Goal: Task Accomplishment & Management: Use online tool/utility

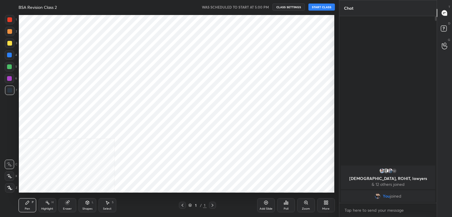
scroll to position [29227, 29091]
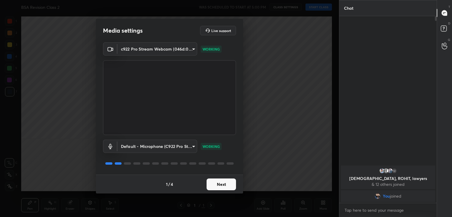
click at [216, 186] on button "Next" at bounding box center [220, 184] width 29 height 12
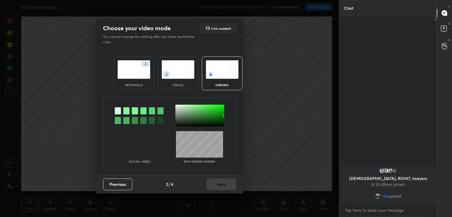
click at [126, 110] on div at bounding box center [126, 110] width 6 height 7
click at [185, 116] on div at bounding box center [199, 116] width 49 height 22
click at [215, 185] on button "Next" at bounding box center [220, 184] width 29 height 12
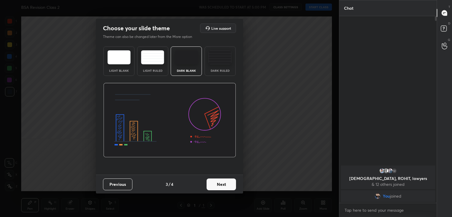
click at [215, 185] on button "Next" at bounding box center [220, 184] width 29 height 12
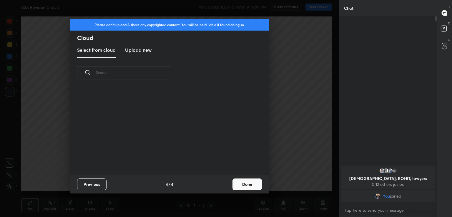
scroll to position [87, 189]
click at [247, 183] on button "Done" at bounding box center [246, 184] width 29 height 12
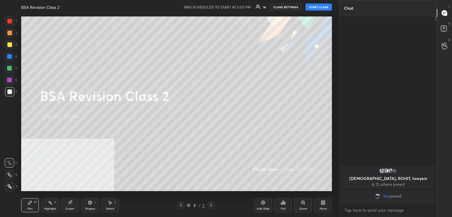
click at [318, 4] on button "START CLASS" at bounding box center [318, 7] width 26 height 7
click at [267, 205] on div "Add Slide" at bounding box center [263, 205] width 18 height 14
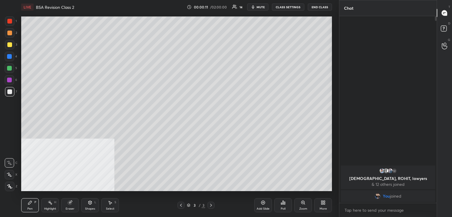
click at [322, 205] on div "More" at bounding box center [323, 205] width 18 height 14
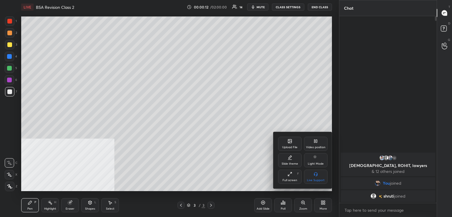
click at [289, 143] on icon at bounding box center [290, 141] width 4 height 4
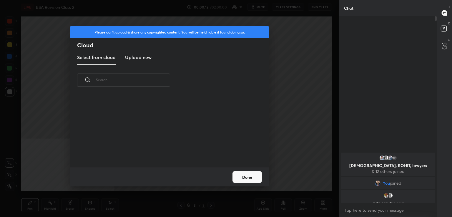
scroll to position [72, 189]
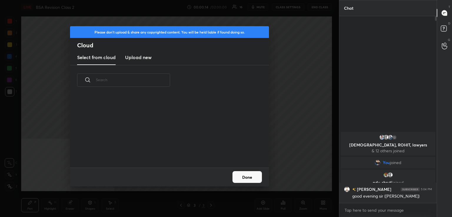
click at [144, 57] on h3 "Upload new" at bounding box center [138, 57] width 26 height 7
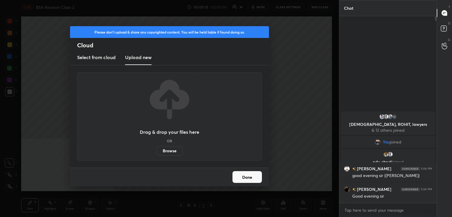
click at [172, 152] on label "Browse" at bounding box center [169, 150] width 26 height 9
click at [156, 152] on input "Browse" at bounding box center [156, 150] width 0 height 9
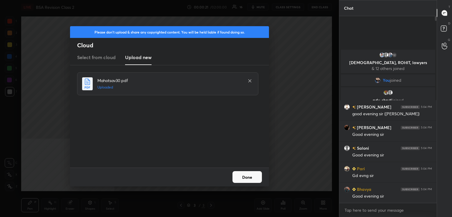
click at [248, 177] on button "Done" at bounding box center [246, 177] width 29 height 12
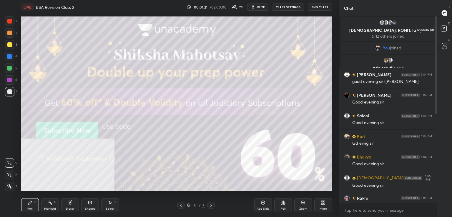
drag, startPoint x: 445, startPoint y: 28, endPoint x: 445, endPoint y: 22, distance: 6.2
click at [445, 28] on rect at bounding box center [444, 29] width 6 height 6
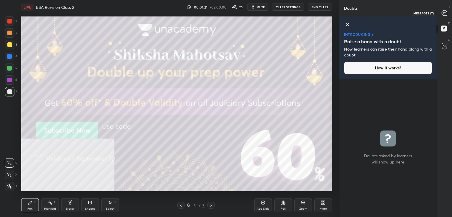
drag, startPoint x: 445, startPoint y: 9, endPoint x: 441, endPoint y: 19, distance: 10.7
click at [444, 9] on div at bounding box center [444, 13] width 12 height 11
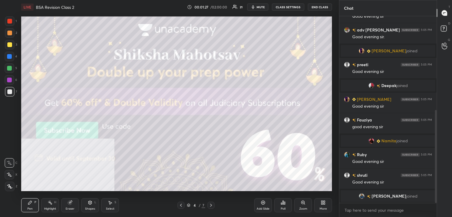
scroll to position [216, 0]
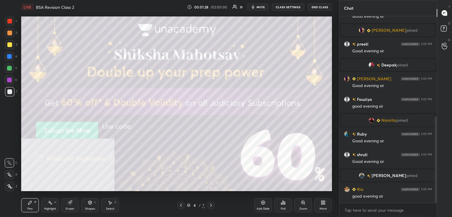
drag, startPoint x: 260, startPoint y: 6, endPoint x: 264, endPoint y: 2, distance: 5.8
click at [260, 6] on span "mute" at bounding box center [260, 7] width 8 height 4
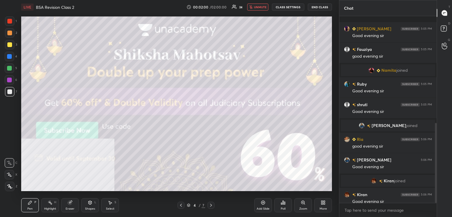
scroll to position [249, 0]
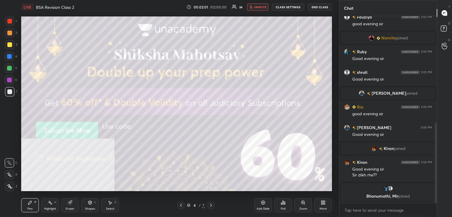
drag, startPoint x: 258, startPoint y: 7, endPoint x: 247, endPoint y: 9, distance: 11.6
click at [259, 7] on span "unmute" at bounding box center [260, 7] width 13 height 4
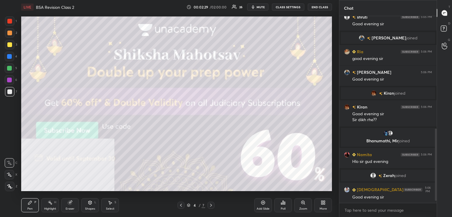
scroll to position [296, 0]
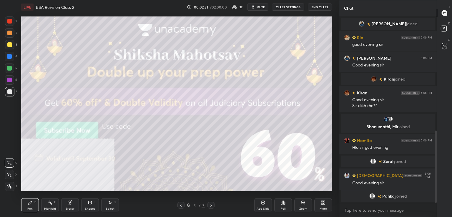
drag, startPoint x: 12, startPoint y: 21, endPoint x: 12, endPoint y: 31, distance: 10.0
click at [12, 21] on div at bounding box center [9, 21] width 5 height 5
drag, startPoint x: 10, startPoint y: 186, endPoint x: 13, endPoint y: 185, distance: 3.4
click at [10, 187] on icon at bounding box center [9, 187] width 5 height 4
click at [212, 206] on icon at bounding box center [210, 205] width 5 height 5
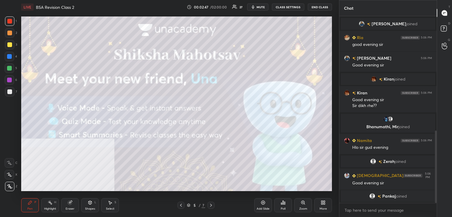
click at [323, 204] on icon at bounding box center [323, 202] width 5 height 5
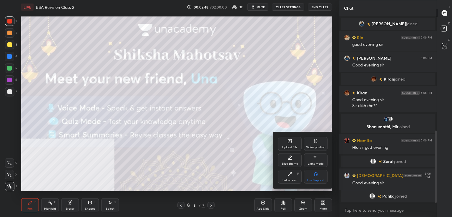
click at [289, 144] on div "Upload File" at bounding box center [290, 144] width 24 height 14
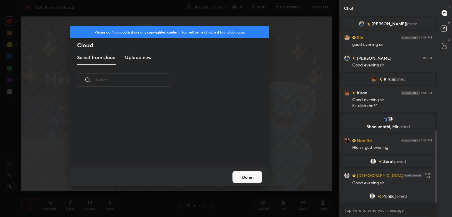
scroll to position [72, 189]
click at [143, 56] on h3 "Upload new" at bounding box center [138, 57] width 26 height 7
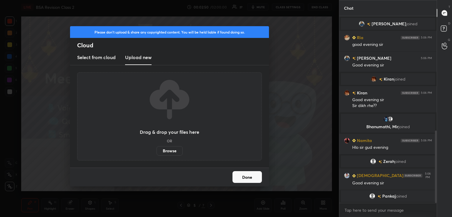
click at [175, 151] on label "Browse" at bounding box center [169, 150] width 26 height 9
click at [156, 151] on input "Browse" at bounding box center [156, 150] width 0 height 9
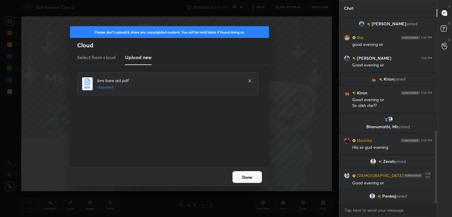
drag, startPoint x: 249, startPoint y: 177, endPoint x: 238, endPoint y: 177, distance: 11.2
click at [249, 177] on button "Done" at bounding box center [246, 177] width 29 height 12
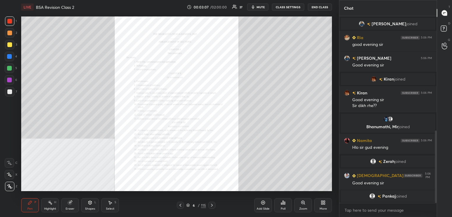
click at [301, 202] on icon at bounding box center [303, 202] width 5 height 5
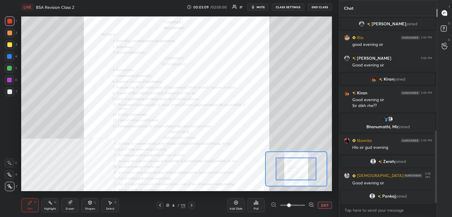
scroll to position [311, 0]
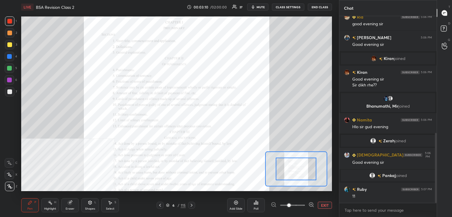
click at [158, 206] on icon at bounding box center [160, 205] width 5 height 5
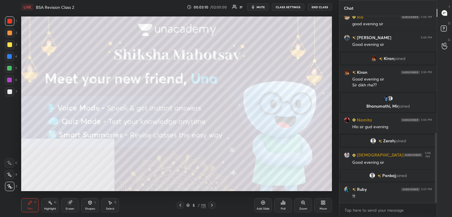
scroll to position [332, 0]
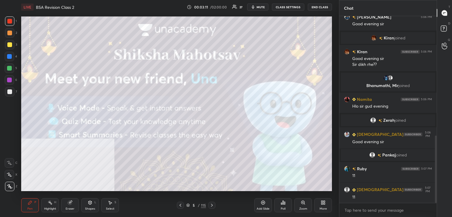
click at [323, 201] on icon at bounding box center [323, 201] width 1 height 1
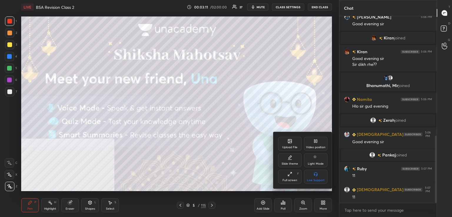
click at [286, 142] on div "Upload File" at bounding box center [290, 144] width 24 height 14
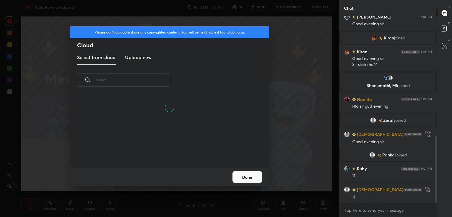
scroll to position [44, 189]
drag, startPoint x: 147, startPoint y: 55, endPoint x: 144, endPoint y: 58, distance: 4.0
click at [147, 55] on h3 "Upload new" at bounding box center [138, 57] width 26 height 7
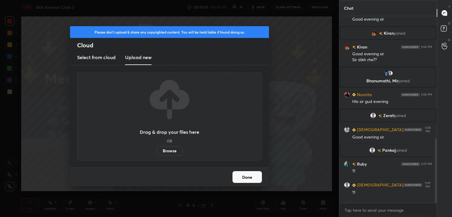
click at [176, 151] on label "Browse" at bounding box center [169, 150] width 26 height 9
click at [156, 151] on input "Browse" at bounding box center [156, 150] width 0 height 9
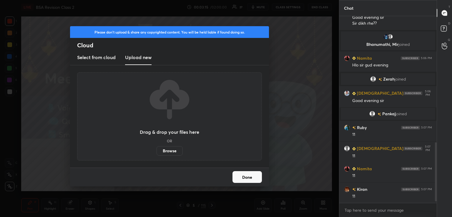
scroll to position [430, 0]
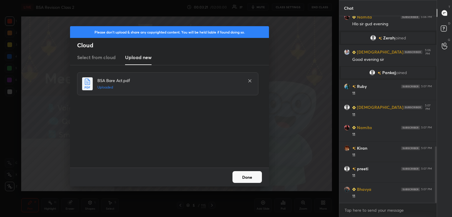
drag, startPoint x: 248, startPoint y: 178, endPoint x: 237, endPoint y: 179, distance: 11.2
click at [248, 178] on button "Done" at bounding box center [246, 177] width 29 height 12
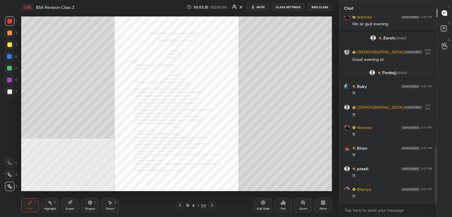
click at [306, 203] on div "Zoom" at bounding box center [303, 205] width 18 height 14
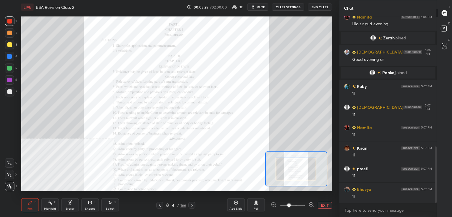
click at [298, 205] on span at bounding box center [292, 205] width 25 height 9
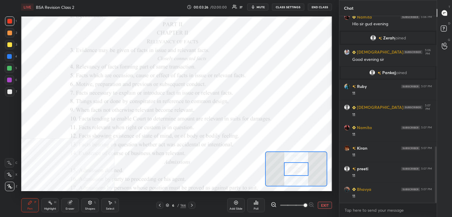
click at [303, 204] on span at bounding box center [305, 205] width 4 height 4
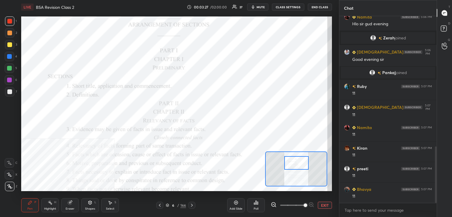
drag, startPoint x: 301, startPoint y: 168, endPoint x: 301, endPoint y: 165, distance: 3.5
click at [301, 165] on div at bounding box center [296, 163] width 24 height 14
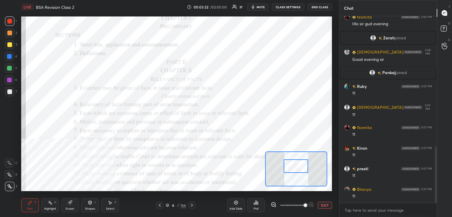
drag, startPoint x: 299, startPoint y: 163, endPoint x: 298, endPoint y: 167, distance: 4.0
click at [298, 167] on div at bounding box center [295, 166] width 24 height 14
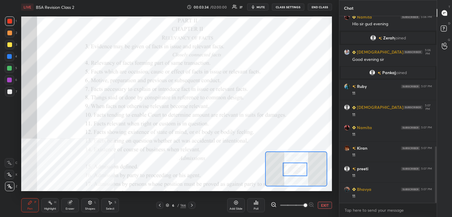
click at [300, 169] on div at bounding box center [295, 170] width 24 height 14
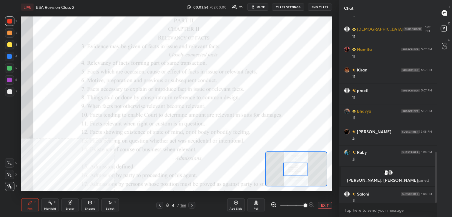
scroll to position [497, 0]
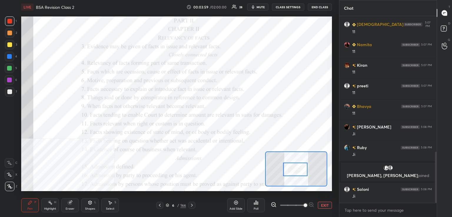
click at [11, 21] on div at bounding box center [9, 21] width 5 height 5
drag, startPoint x: 8, startPoint y: 162, endPoint x: 14, endPoint y: 158, distance: 7.1
click at [8, 161] on icon at bounding box center [9, 163] width 5 height 4
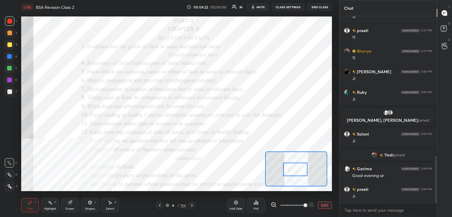
scroll to position [555, 0]
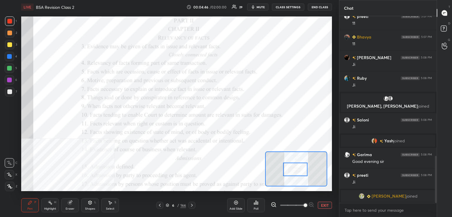
drag, startPoint x: 12, startPoint y: 80, endPoint x: 19, endPoint y: 82, distance: 7.1
click at [13, 80] on div at bounding box center [9, 79] width 9 height 9
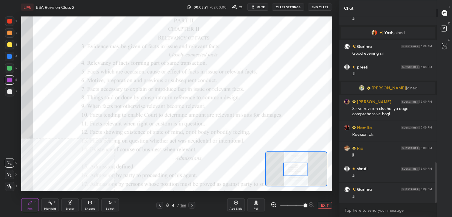
scroll to position [672, 0]
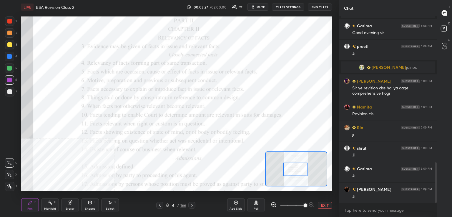
click at [9, 19] on div at bounding box center [9, 21] width 5 height 5
click at [10, 69] on div at bounding box center [9, 68] width 5 height 5
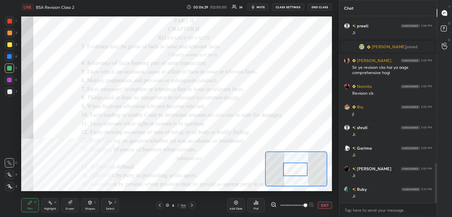
drag, startPoint x: 9, startPoint y: 32, endPoint x: 12, endPoint y: 25, distance: 7.6
click at [10, 31] on div at bounding box center [9, 33] width 5 height 5
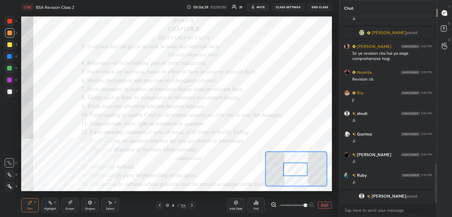
click at [13, 80] on div at bounding box center [9, 79] width 9 height 9
drag, startPoint x: 11, startPoint y: 23, endPoint x: 16, endPoint y: 24, distance: 4.8
click at [12, 23] on div at bounding box center [9, 20] width 9 height 9
drag, startPoint x: 72, startPoint y: 205, endPoint x: 69, endPoint y: 201, distance: 5.7
click at [71, 204] on div "Eraser" at bounding box center [70, 205] width 18 height 14
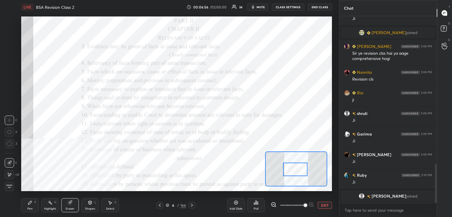
drag, startPoint x: 7, startPoint y: 189, endPoint x: 10, endPoint y: 194, distance: 5.9
click at [7, 189] on div "Erase all" at bounding box center [9, 186] width 9 height 9
drag, startPoint x: 159, startPoint y: 205, endPoint x: 175, endPoint y: 202, distance: 16.1
click at [159, 205] on icon at bounding box center [159, 205] width 5 height 5
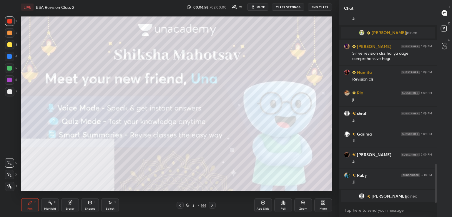
click at [262, 202] on icon at bounding box center [263, 202] width 5 height 5
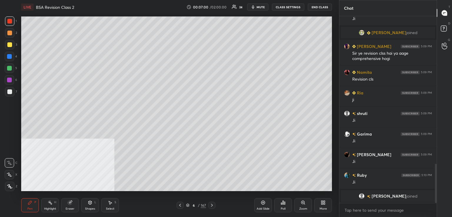
click at [12, 91] on div at bounding box center [9, 91] width 9 height 9
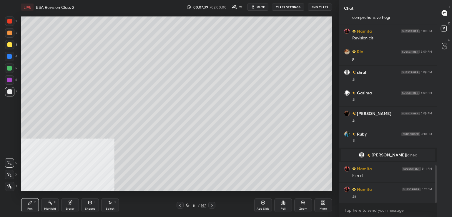
scroll to position [740, 0]
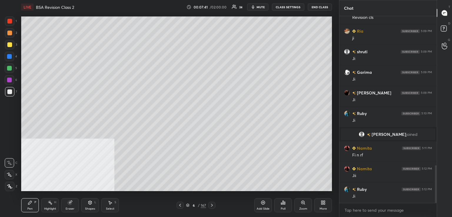
drag, startPoint x: 198, startPoint y: 205, endPoint x: 201, endPoint y: 203, distance: 4.0
click at [198, 204] on div "/" at bounding box center [199, 205] width 2 height 4
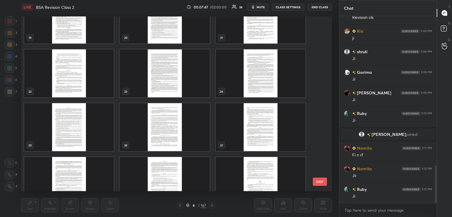
scroll to position [408, 0]
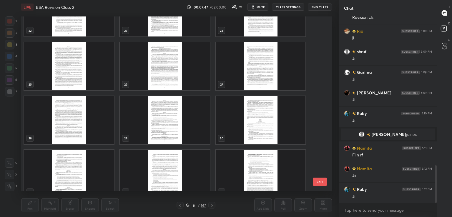
click at [258, 69] on img "grid" at bounding box center [261, 66] width 90 height 48
click at [260, 69] on img "grid" at bounding box center [261, 66] width 90 height 48
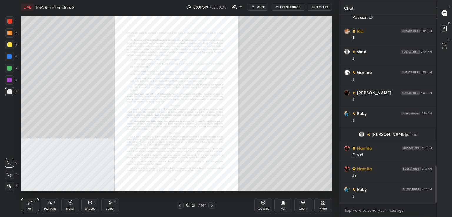
click at [178, 205] on icon at bounding box center [180, 205] width 5 height 5
click at [180, 205] on icon at bounding box center [180, 205] width 2 height 3
click at [180, 205] on icon at bounding box center [180, 205] width 5 height 5
click at [181, 205] on icon at bounding box center [180, 205] width 5 height 5
click at [180, 206] on icon at bounding box center [180, 205] width 5 height 5
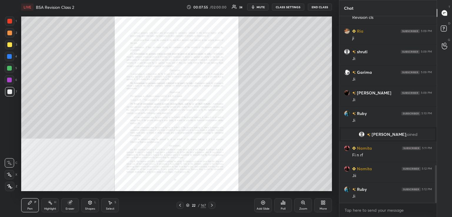
click at [181, 205] on icon at bounding box center [180, 205] width 5 height 5
click at [179, 206] on icon at bounding box center [180, 205] width 5 height 5
click at [178, 205] on icon at bounding box center [180, 205] width 5 height 5
click at [303, 202] on icon at bounding box center [303, 202] width 5 height 5
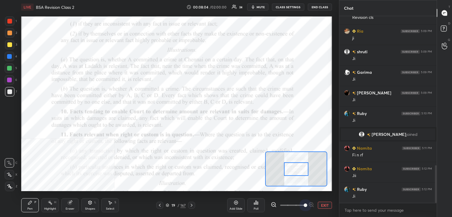
drag, startPoint x: 302, startPoint y: 204, endPoint x: 306, endPoint y: 198, distance: 6.8
click at [302, 204] on span at bounding box center [292, 205] width 25 height 9
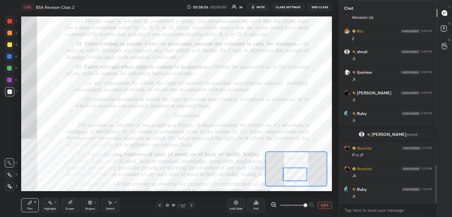
drag, startPoint x: 299, startPoint y: 171, endPoint x: 298, endPoint y: 175, distance: 4.0
click at [299, 176] on div at bounding box center [295, 175] width 24 height 14
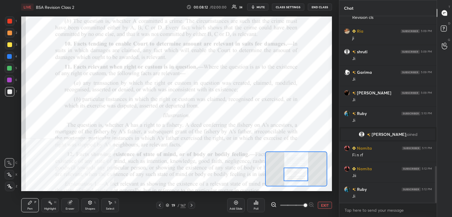
scroll to position [761, 0]
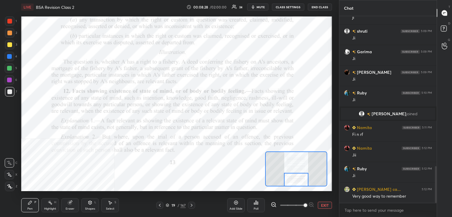
drag, startPoint x: 298, startPoint y: 174, endPoint x: 298, endPoint y: 179, distance: 5.0
click at [299, 180] on div at bounding box center [296, 180] width 24 height 14
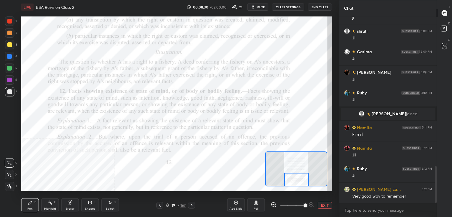
click at [12, 21] on div at bounding box center [9, 20] width 9 height 9
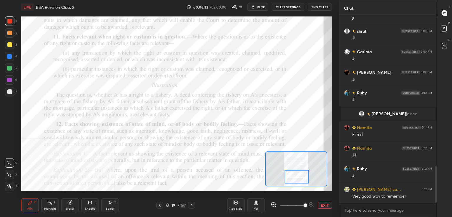
drag, startPoint x: 299, startPoint y: 178, endPoint x: 299, endPoint y: 175, distance: 3.2
click at [299, 176] on div at bounding box center [296, 177] width 24 height 14
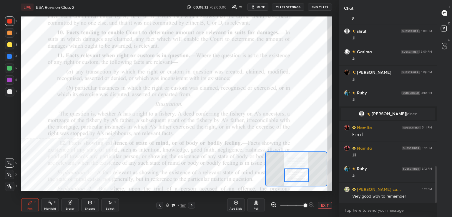
click at [299, 174] on div at bounding box center [296, 175] width 24 height 14
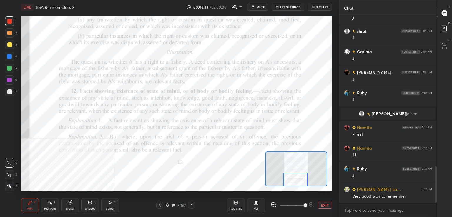
drag, startPoint x: 299, startPoint y: 174, endPoint x: 298, endPoint y: 180, distance: 6.5
click at [298, 180] on div at bounding box center [295, 180] width 24 height 14
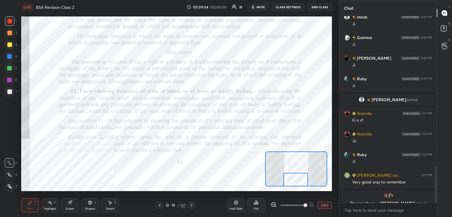
scroll to position [782, 0]
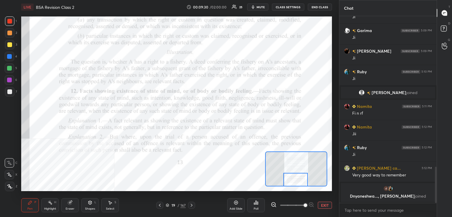
drag, startPoint x: 14, startPoint y: 20, endPoint x: 19, endPoint y: 25, distance: 7.1
click at [14, 20] on div at bounding box center [9, 20] width 9 height 9
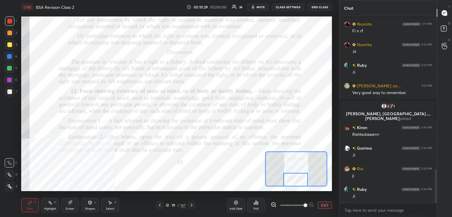
scroll to position [850, 0]
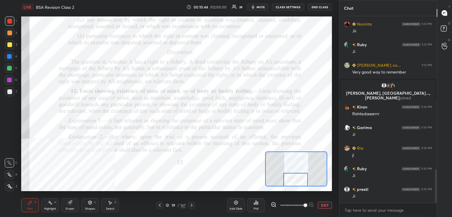
click at [8, 56] on div at bounding box center [9, 56] width 5 height 5
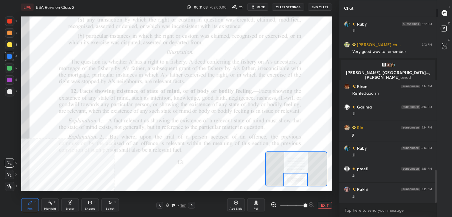
click at [10, 80] on div at bounding box center [9, 80] width 5 height 5
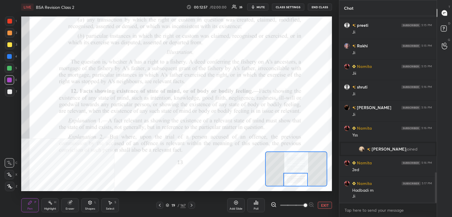
scroll to position [977, 0]
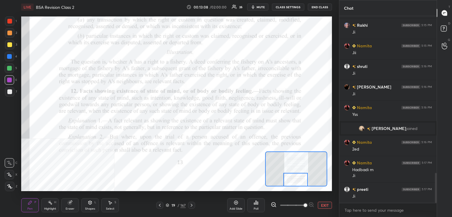
click at [192, 204] on icon at bounding box center [191, 205] width 5 height 5
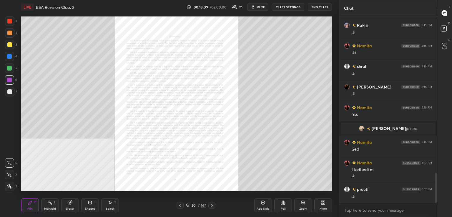
click at [302, 202] on icon at bounding box center [303, 202] width 5 height 5
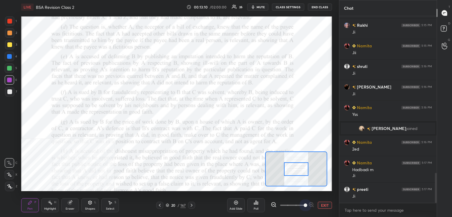
click at [302, 203] on span at bounding box center [292, 205] width 25 height 9
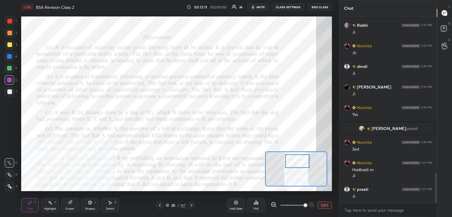
drag, startPoint x: 301, startPoint y: 170, endPoint x: 301, endPoint y: 161, distance: 8.2
click at [301, 163] on div at bounding box center [297, 161] width 24 height 14
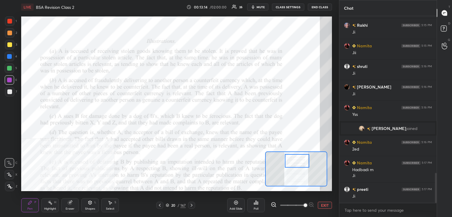
click at [13, 23] on div at bounding box center [9, 20] width 9 height 9
click at [52, 205] on div "Highlight H" at bounding box center [50, 205] width 18 height 14
click at [26, 206] on div "Pen P" at bounding box center [30, 205] width 18 height 14
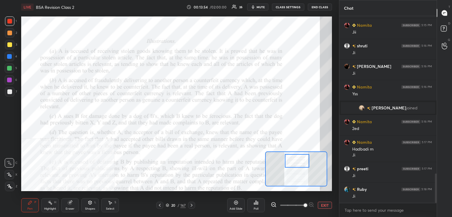
drag, startPoint x: 10, startPoint y: 56, endPoint x: 20, endPoint y: 55, distance: 10.4
click at [10, 56] on div at bounding box center [9, 56] width 5 height 5
click at [10, 22] on div at bounding box center [9, 21] width 5 height 5
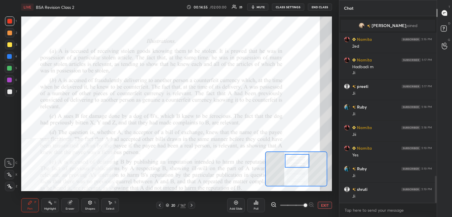
scroll to position [1100, 0]
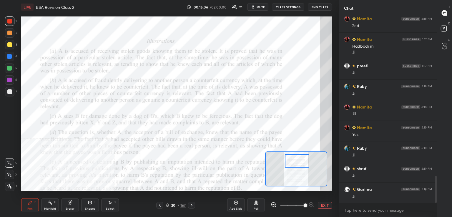
drag, startPoint x: 160, startPoint y: 205, endPoint x: 189, endPoint y: 199, distance: 29.4
click at [160, 205] on icon at bounding box center [159, 205] width 5 height 5
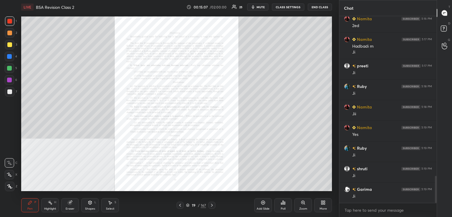
click at [301, 202] on icon at bounding box center [303, 202] width 5 height 5
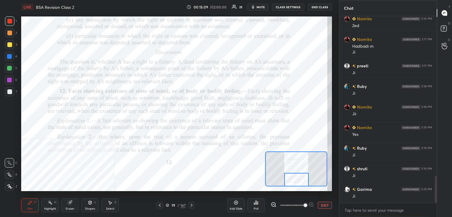
drag, startPoint x: 300, startPoint y: 168, endPoint x: 300, endPoint y: 183, distance: 14.1
click at [300, 185] on div at bounding box center [296, 180] width 24 height 14
drag, startPoint x: 11, startPoint y: 18, endPoint x: 17, endPoint y: 26, distance: 9.8
click at [12, 18] on div at bounding box center [9, 20] width 9 height 9
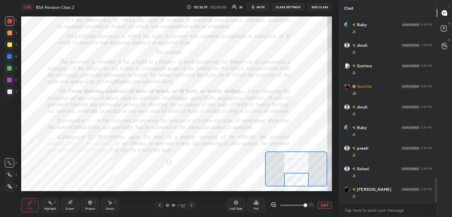
scroll to position [1244, 0]
click at [191, 204] on icon at bounding box center [191, 205] width 5 height 5
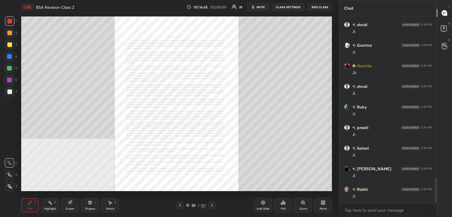
click at [304, 203] on icon at bounding box center [302, 202] width 3 height 3
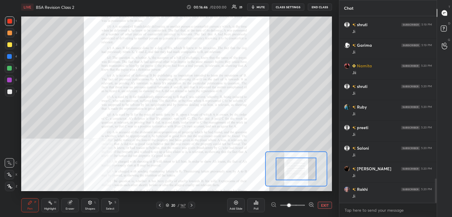
click at [305, 202] on div at bounding box center [293, 205] width 44 height 7
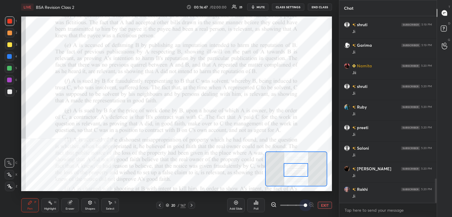
drag, startPoint x: 302, startPoint y: 205, endPoint x: 303, endPoint y: 194, distance: 10.9
click at [302, 204] on span at bounding box center [292, 205] width 25 height 9
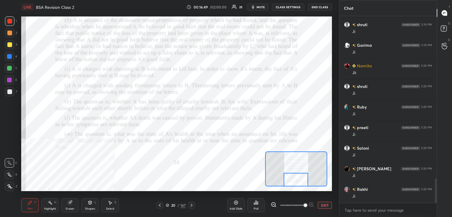
drag, startPoint x: 297, startPoint y: 171, endPoint x: 300, endPoint y: 180, distance: 9.2
click at [298, 183] on div at bounding box center [295, 180] width 24 height 14
drag, startPoint x: 10, startPoint y: 20, endPoint x: 20, endPoint y: 29, distance: 13.4
click at [10, 20] on div at bounding box center [9, 21] width 5 height 5
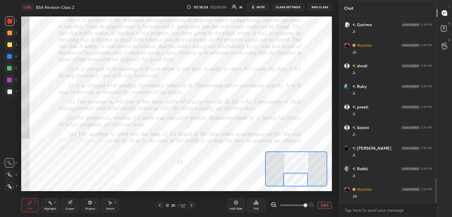
click at [159, 205] on icon at bounding box center [159, 205] width 5 height 5
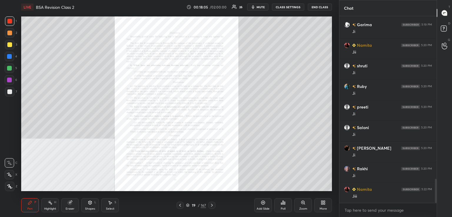
scroll to position [1271, 0]
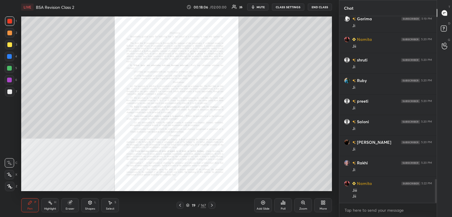
click at [302, 203] on icon at bounding box center [303, 202] width 5 height 5
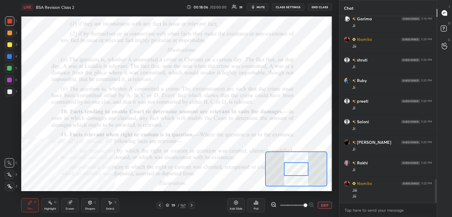
click at [303, 204] on span at bounding box center [292, 205] width 25 height 9
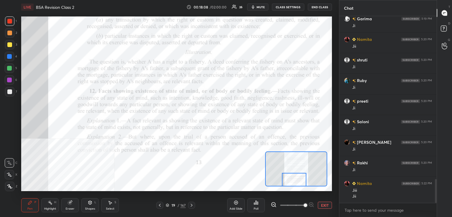
drag, startPoint x: 300, startPoint y: 171, endPoint x: 299, endPoint y: 182, distance: 11.5
click at [298, 183] on div at bounding box center [294, 180] width 24 height 14
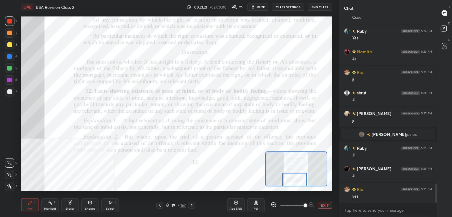
scroll to position [1635, 0]
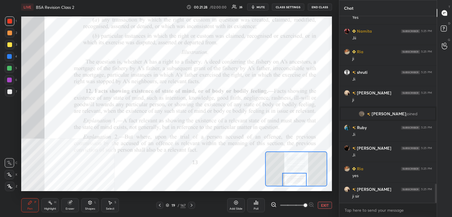
drag, startPoint x: 191, startPoint y: 205, endPoint x: 196, endPoint y: 203, distance: 5.1
click at [191, 204] on icon at bounding box center [191, 205] width 5 height 5
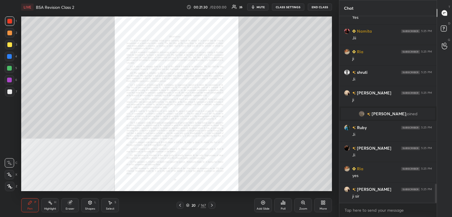
drag, startPoint x: 211, startPoint y: 205, endPoint x: 216, endPoint y: 203, distance: 5.7
click at [211, 205] on icon at bounding box center [211, 205] width 5 height 5
click at [302, 202] on icon at bounding box center [302, 202] width 3 height 3
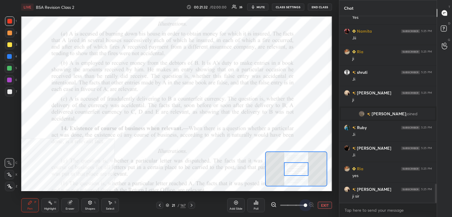
click at [303, 204] on span at bounding box center [292, 205] width 25 height 9
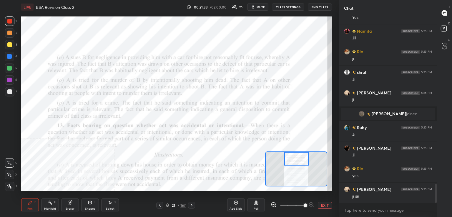
drag, startPoint x: 302, startPoint y: 167, endPoint x: 301, endPoint y: 163, distance: 3.7
click at [302, 164] on div at bounding box center [296, 159] width 24 height 14
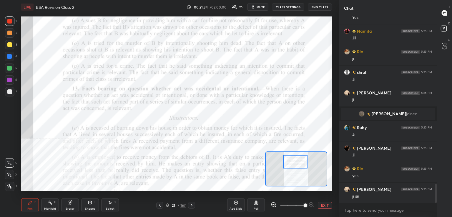
drag, startPoint x: 301, startPoint y: 164, endPoint x: 301, endPoint y: 167, distance: 3.0
click at [300, 168] on div at bounding box center [295, 162] width 24 height 14
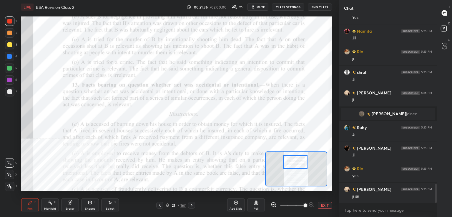
click at [13, 18] on div at bounding box center [9, 20] width 9 height 9
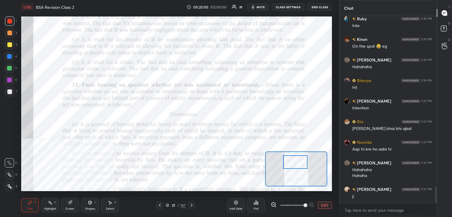
scroll to position [1997, 0]
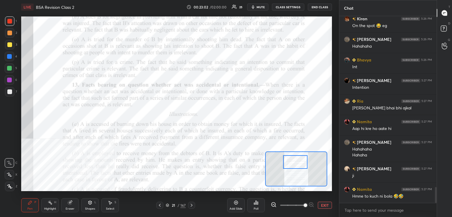
drag, startPoint x: 11, startPoint y: 21, endPoint x: 7, endPoint y: 22, distance: 3.3
click at [11, 21] on div at bounding box center [9, 21] width 5 height 5
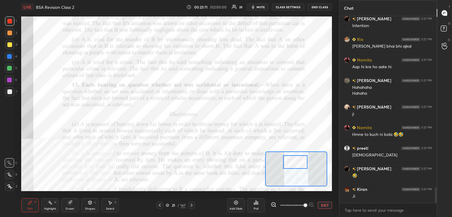
scroll to position [2079, 0]
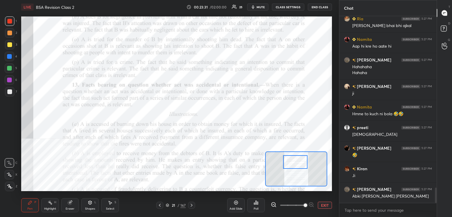
drag, startPoint x: 10, startPoint y: 66, endPoint x: 15, endPoint y: 69, distance: 6.0
click at [10, 66] on div at bounding box center [9, 68] width 5 height 5
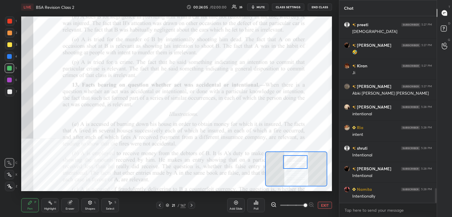
scroll to position [2203, 0]
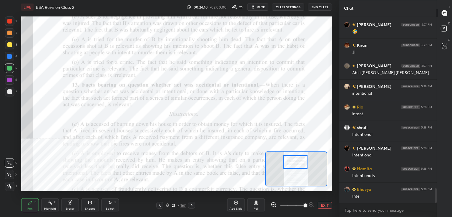
drag, startPoint x: 9, startPoint y: 43, endPoint x: 7, endPoint y: 46, distance: 4.0
click at [9, 43] on div at bounding box center [9, 44] width 5 height 5
click at [11, 30] on div at bounding box center [9, 32] width 9 height 9
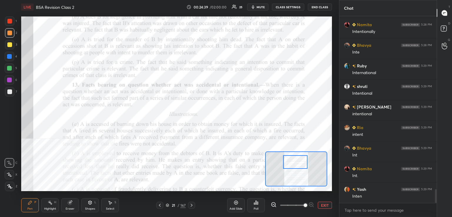
scroll to position [2367, 0]
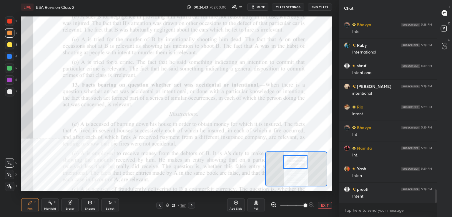
drag, startPoint x: 7, startPoint y: 19, endPoint x: 10, endPoint y: 21, distance: 4.0
click at [8, 19] on div at bounding box center [9, 21] width 5 height 5
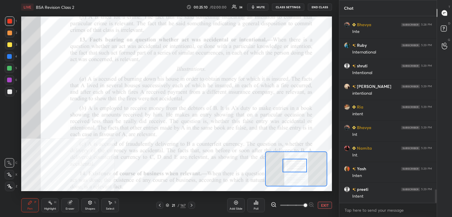
drag, startPoint x: 291, startPoint y: 163, endPoint x: 288, endPoint y: 166, distance: 3.8
click at [289, 168] on div at bounding box center [294, 166] width 24 height 14
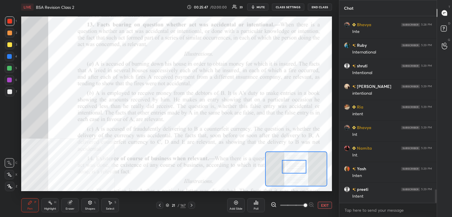
click at [259, 3] on div "LIVE BSA Revision Class 2 00:25:47 / 02:00:00 23 mute CLASS SETTINGS End Class" at bounding box center [176, 7] width 311 height 14
click at [262, 6] on span "mute" at bounding box center [260, 7] width 8 height 4
drag, startPoint x: 258, startPoint y: 5, endPoint x: 237, endPoint y: 12, distance: 22.3
click at [258, 5] on span "unmute" at bounding box center [260, 7] width 13 height 4
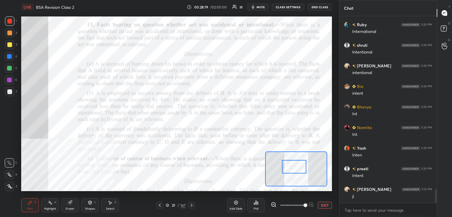
drag, startPoint x: 262, startPoint y: 6, endPoint x: 268, endPoint y: 1, distance: 8.4
click at [262, 5] on span "mute" at bounding box center [260, 7] width 8 height 4
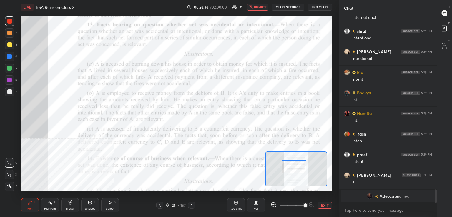
drag, startPoint x: 263, startPoint y: 4, endPoint x: 257, endPoint y: 8, distance: 6.9
click at [262, 4] on button "unmute" at bounding box center [257, 7] width 21 height 7
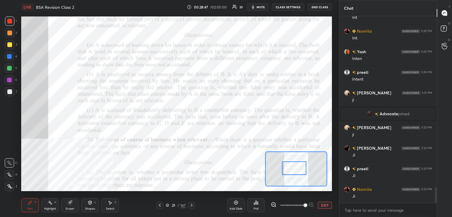
scroll to position [2077, 0]
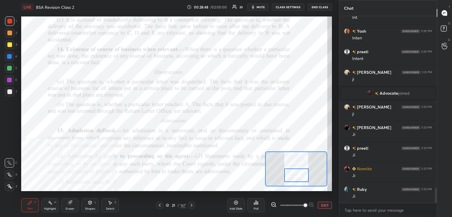
drag, startPoint x: 297, startPoint y: 167, endPoint x: 299, endPoint y: 176, distance: 8.6
click at [299, 176] on div at bounding box center [296, 175] width 24 height 14
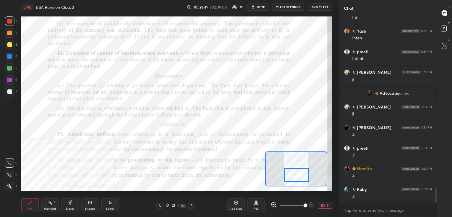
drag, startPoint x: 14, startPoint y: 18, endPoint x: 19, endPoint y: 21, distance: 6.6
click at [15, 19] on div "1" at bounding box center [11, 20] width 12 height 9
click at [14, 54] on div at bounding box center [9, 56] width 9 height 9
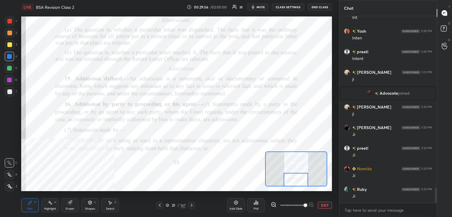
drag, startPoint x: 296, startPoint y: 177, endPoint x: 296, endPoint y: 184, distance: 7.7
click at [296, 184] on div at bounding box center [295, 180] width 24 height 14
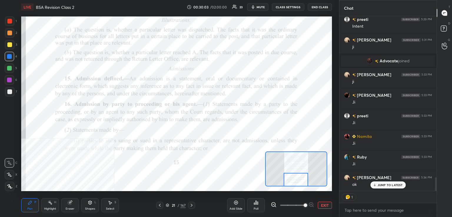
click at [11, 20] on div at bounding box center [9, 21] width 5 height 5
click at [51, 206] on div "Highlight H" at bounding box center [50, 205] width 18 height 14
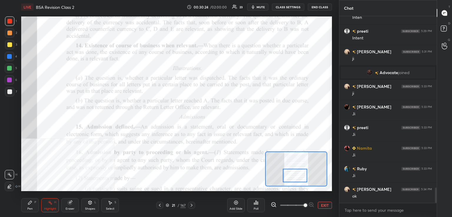
drag, startPoint x: 289, startPoint y: 185, endPoint x: 287, endPoint y: 180, distance: 5.4
click at [288, 182] on div at bounding box center [295, 176] width 24 height 14
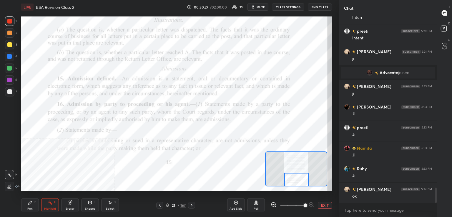
click at [302, 184] on div at bounding box center [296, 180] width 24 height 14
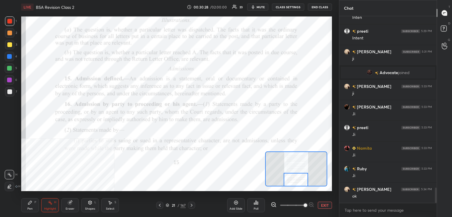
scroll to position [2118, 0]
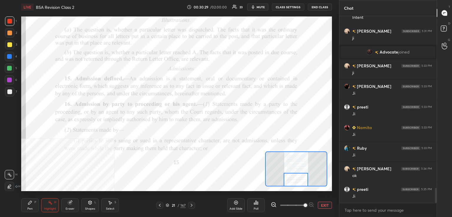
click at [13, 18] on div at bounding box center [9, 20] width 9 height 9
click at [51, 204] on icon at bounding box center [50, 202] width 5 height 5
click at [31, 205] on icon at bounding box center [30, 202] width 5 height 5
drag, startPoint x: 11, startPoint y: 57, endPoint x: 18, endPoint y: 58, distance: 7.2
click at [11, 57] on div at bounding box center [9, 56] width 5 height 5
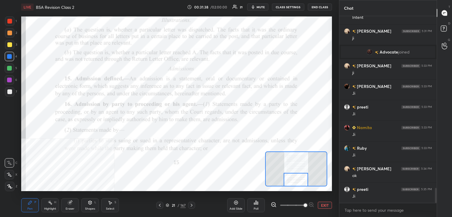
click at [10, 21] on div at bounding box center [9, 21] width 5 height 5
click at [10, 32] on div at bounding box center [9, 33] width 5 height 5
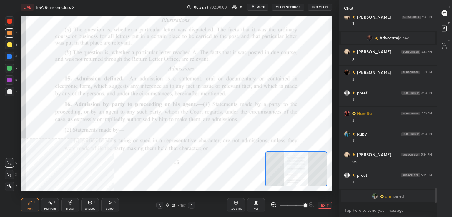
click at [9, 68] on div at bounding box center [9, 68] width 5 height 5
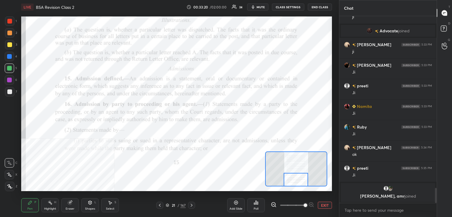
click at [9, 34] on div at bounding box center [9, 33] width 5 height 5
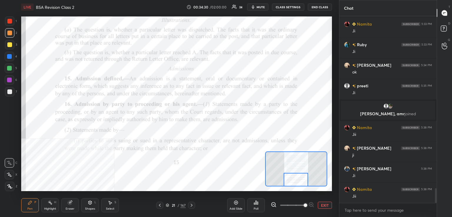
scroll to position [2201, 0]
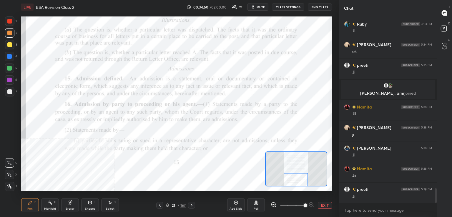
click at [9, 59] on div at bounding box center [9, 56] width 9 height 9
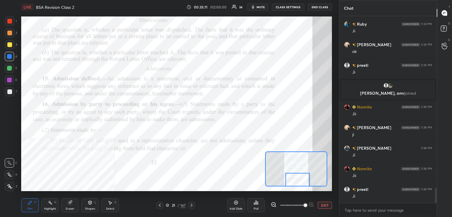
click at [296, 186] on div "Setting up your live class Poll for secs No correct answer Start poll" at bounding box center [176, 103] width 311 height 175
click at [11, 34] on div at bounding box center [9, 33] width 5 height 5
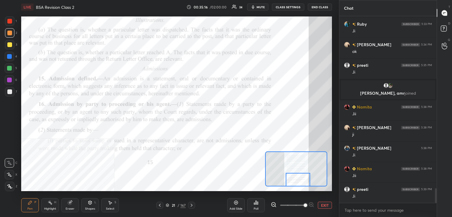
drag, startPoint x: 10, startPoint y: 57, endPoint x: 4, endPoint y: 61, distance: 6.4
click at [9, 57] on div at bounding box center [9, 56] width 5 height 5
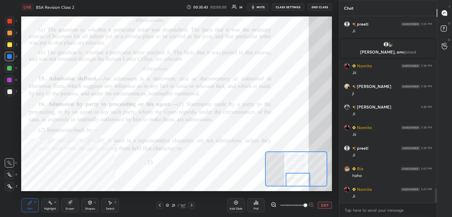
scroll to position [185, 96]
click at [10, 79] on div at bounding box center [9, 80] width 5 height 5
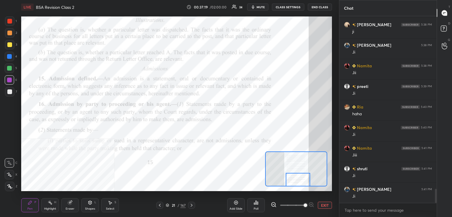
scroll to position [2324, 0]
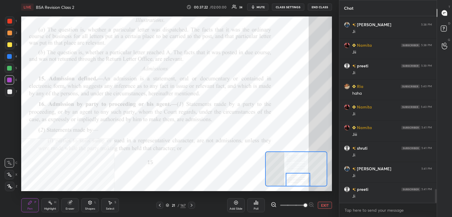
drag, startPoint x: 12, startPoint y: 34, endPoint x: 10, endPoint y: 31, distance: 3.9
click at [12, 34] on div at bounding box center [9, 32] width 9 height 9
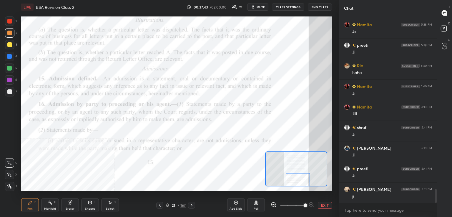
click at [11, 68] on div at bounding box center [9, 68] width 5 height 5
click at [11, 20] on div at bounding box center [9, 21] width 5 height 5
click at [11, 69] on div at bounding box center [9, 68] width 5 height 5
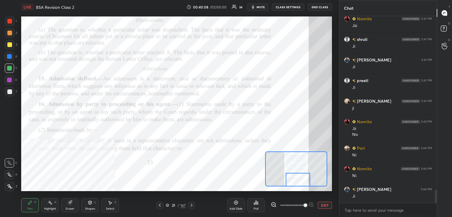
scroll to position [2454, 0]
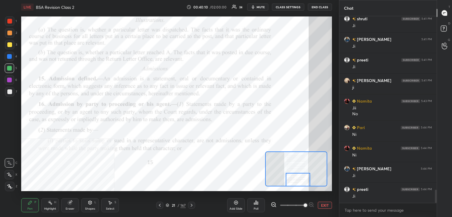
drag, startPoint x: 192, startPoint y: 205, endPoint x: 199, endPoint y: 204, distance: 7.5
click at [192, 206] on icon at bounding box center [191, 205] width 5 height 5
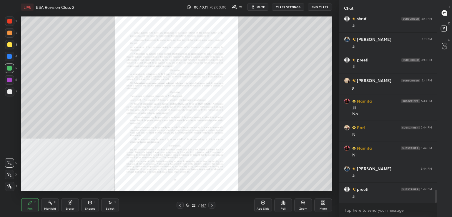
click at [301, 203] on icon at bounding box center [303, 202] width 5 height 5
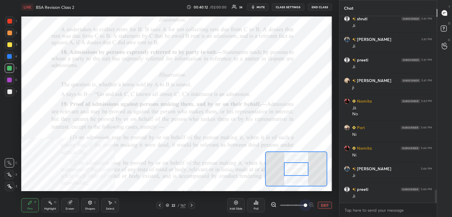
click at [302, 204] on span at bounding box center [292, 205] width 25 height 9
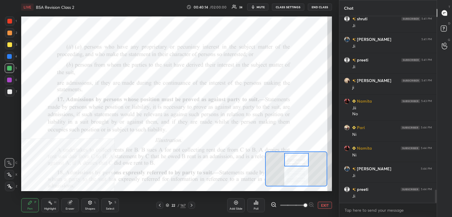
drag, startPoint x: 299, startPoint y: 168, endPoint x: 300, endPoint y: 160, distance: 7.7
click at [300, 160] on div at bounding box center [296, 160] width 24 height 14
click at [9, 18] on div at bounding box center [9, 20] width 9 height 9
click at [10, 55] on div at bounding box center [9, 56] width 5 height 5
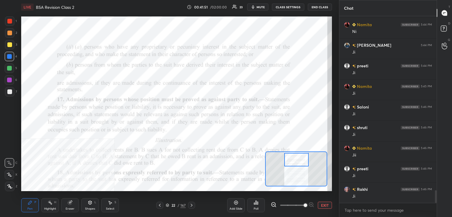
scroll to position [2598, 0]
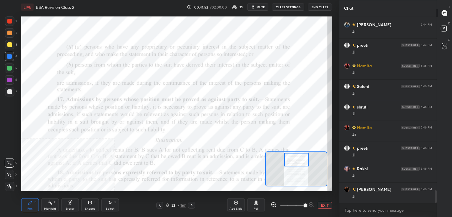
click at [12, 23] on div at bounding box center [9, 20] width 9 height 9
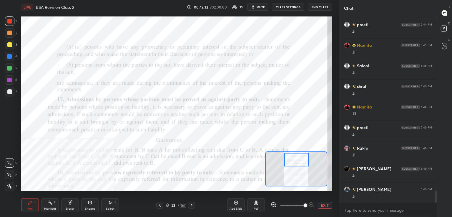
drag, startPoint x: 7, startPoint y: 81, endPoint x: 19, endPoint y: 79, distance: 12.3
click at [7, 81] on div at bounding box center [9, 79] width 9 height 9
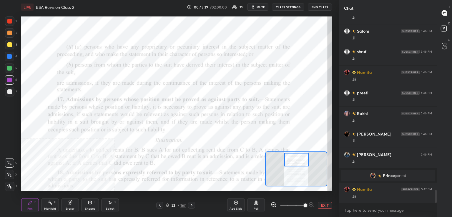
scroll to position [2527, 0]
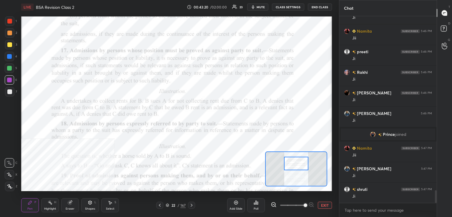
drag, startPoint x: 294, startPoint y: 163, endPoint x: 291, endPoint y: 166, distance: 4.4
click at [294, 166] on div at bounding box center [296, 164] width 24 height 14
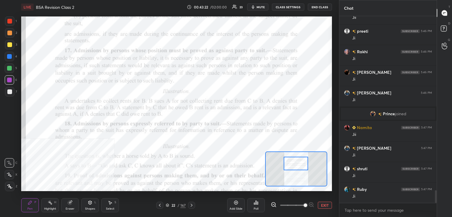
scroll to position [2588, 0]
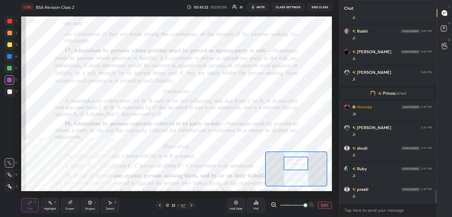
click at [10, 19] on div at bounding box center [9, 21] width 5 height 5
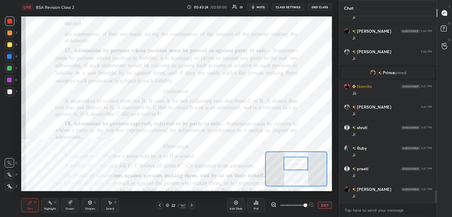
drag, startPoint x: 51, startPoint y: 203, endPoint x: 51, endPoint y: 193, distance: 10.3
click at [51, 203] on rect at bounding box center [50, 203] width 3 height 3
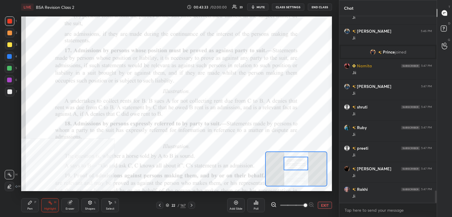
click at [10, 21] on div at bounding box center [9, 21] width 5 height 5
drag, startPoint x: 31, startPoint y: 202, endPoint x: 34, endPoint y: 193, distance: 9.8
click at [31, 202] on icon at bounding box center [30, 203] width 4 height 4
click at [8, 69] on div at bounding box center [9, 68] width 5 height 5
click at [12, 23] on div at bounding box center [9, 20] width 9 height 9
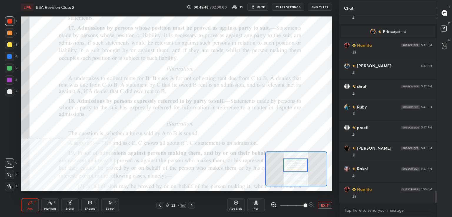
scroll to position [2671, 0]
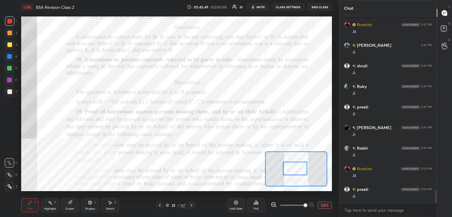
click at [294, 171] on div at bounding box center [295, 169] width 24 height 14
click at [11, 43] on div at bounding box center [9, 44] width 5 height 5
click at [9, 55] on div at bounding box center [9, 56] width 5 height 5
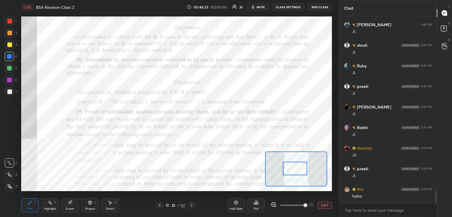
click at [12, 20] on div at bounding box center [9, 21] width 5 height 5
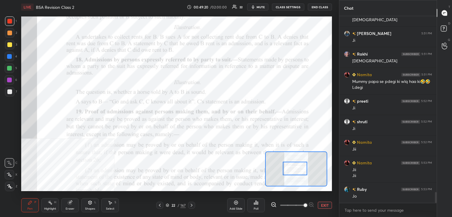
scroll to position [3032, 0]
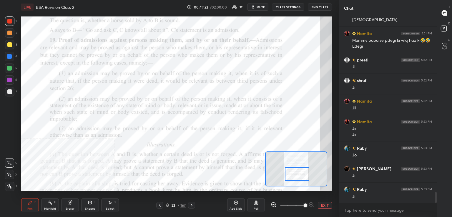
drag, startPoint x: 297, startPoint y: 169, endPoint x: 299, endPoint y: 173, distance: 4.8
click at [299, 174] on div at bounding box center [297, 174] width 24 height 14
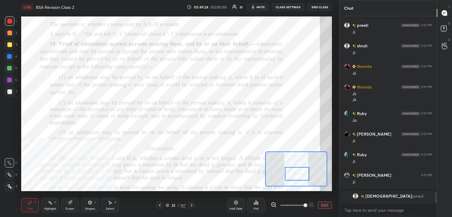
click at [11, 22] on div at bounding box center [9, 21] width 5 height 5
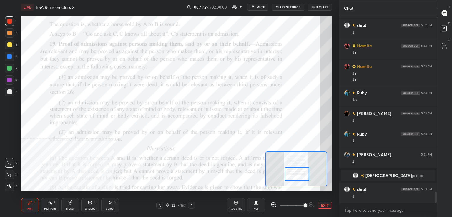
scroll to position [2953, 0]
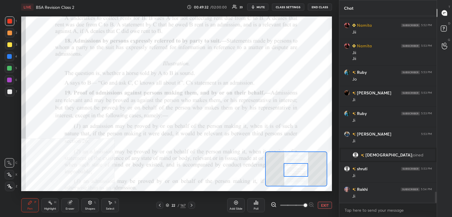
drag, startPoint x: 298, startPoint y: 174, endPoint x: 296, endPoint y: 171, distance: 4.0
click at [296, 171] on div at bounding box center [295, 170] width 24 height 14
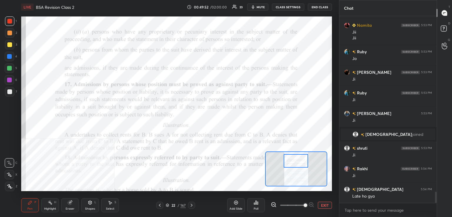
drag, startPoint x: 293, startPoint y: 168, endPoint x: 286, endPoint y: 160, distance: 11.1
click at [292, 163] on div at bounding box center [295, 161] width 24 height 14
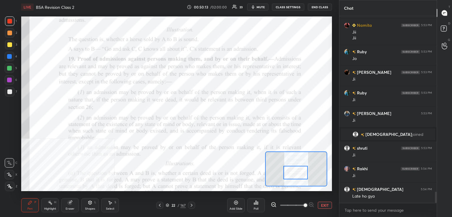
drag, startPoint x: 296, startPoint y: 160, endPoint x: 295, endPoint y: 172, distance: 11.5
click at [295, 172] on div at bounding box center [295, 173] width 24 height 14
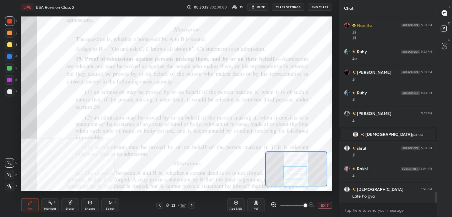
click at [12, 20] on div at bounding box center [9, 21] width 5 height 5
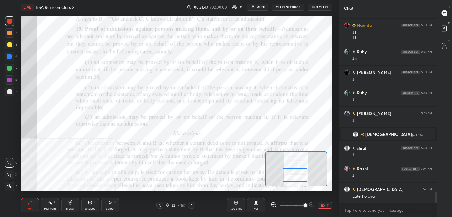
click at [300, 176] on div at bounding box center [295, 175] width 24 height 14
drag, startPoint x: 13, startPoint y: 21, endPoint x: 15, endPoint y: 19, distance: 3.1
click at [14, 19] on div at bounding box center [9, 20] width 9 height 9
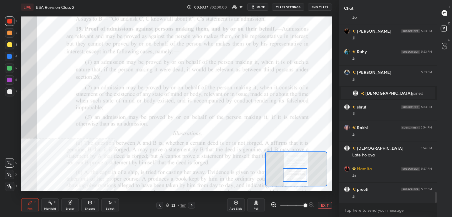
scroll to position [3035, 0]
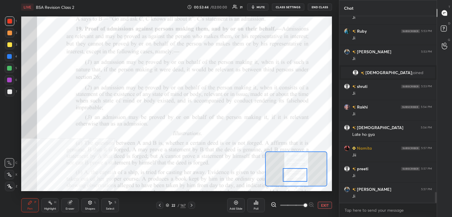
click at [28, 207] on div "Pen P" at bounding box center [30, 205] width 18 height 14
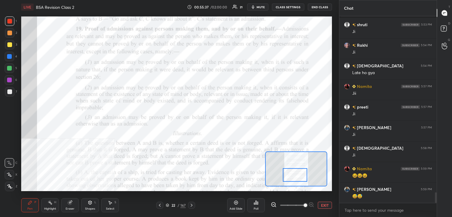
scroll to position [3118, 0]
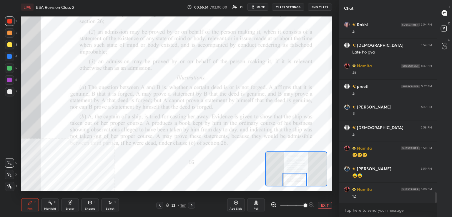
click at [294, 187] on div "Setting up your live class Poll for secs No correct answer Start poll" at bounding box center [176, 103] width 311 height 175
click at [11, 19] on div at bounding box center [9, 20] width 9 height 9
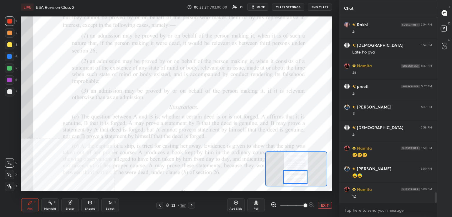
drag, startPoint x: 295, startPoint y: 177, endPoint x: 295, endPoint y: 174, distance: 3.5
click at [296, 175] on div at bounding box center [295, 177] width 24 height 14
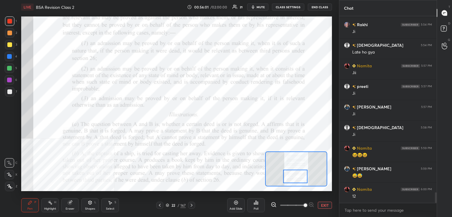
scroll to position [3138, 0]
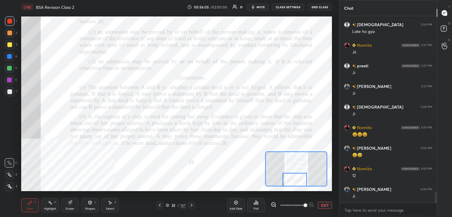
click at [301, 186] on div at bounding box center [296, 168] width 62 height 35
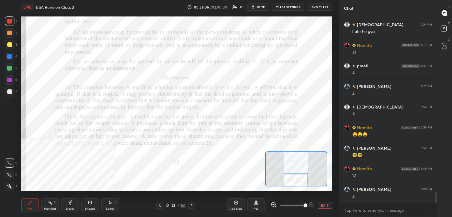
click at [295, 183] on div at bounding box center [295, 180] width 24 height 14
drag, startPoint x: 291, startPoint y: 180, endPoint x: 290, endPoint y: 176, distance: 4.4
click at [292, 180] on div at bounding box center [295, 180] width 24 height 14
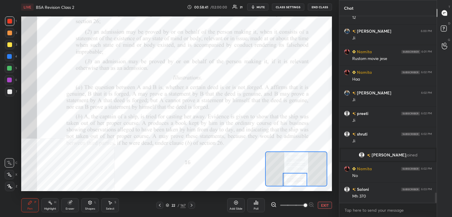
scroll to position [3199, 0]
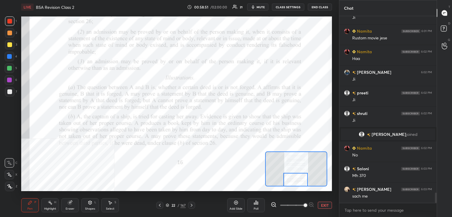
click at [293, 179] on div at bounding box center [295, 180] width 24 height 14
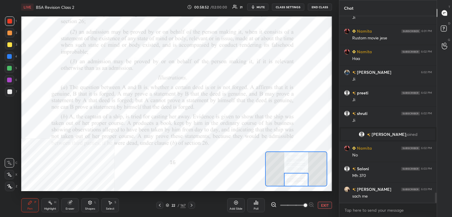
drag, startPoint x: 299, startPoint y: 180, endPoint x: 288, endPoint y: 180, distance: 11.2
click at [300, 179] on div at bounding box center [296, 180] width 24 height 14
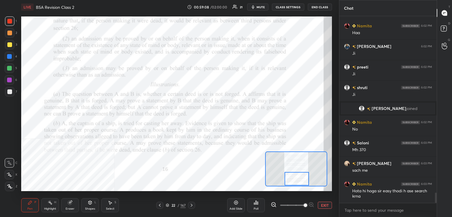
click at [306, 182] on div at bounding box center [296, 179] width 24 height 14
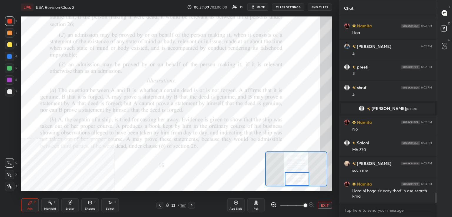
click at [10, 19] on div at bounding box center [9, 21] width 5 height 5
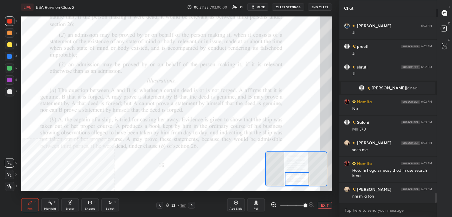
scroll to position [3266, 0]
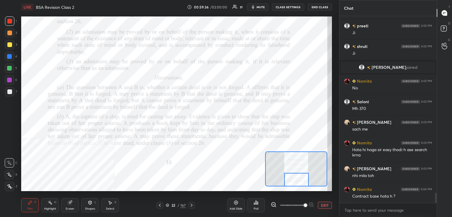
drag, startPoint x: 296, startPoint y: 178, endPoint x: 295, endPoint y: 181, distance: 3.9
click at [296, 182] on div at bounding box center [296, 180] width 24 height 14
click at [303, 183] on div at bounding box center [296, 180] width 24 height 14
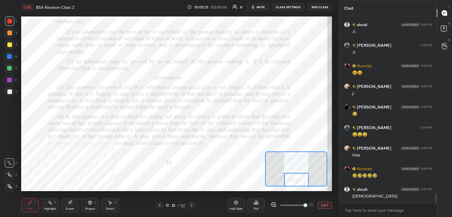
scroll to position [3519, 0]
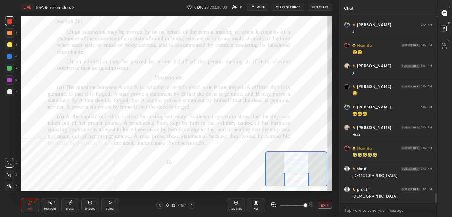
click at [193, 205] on icon at bounding box center [191, 205] width 5 height 5
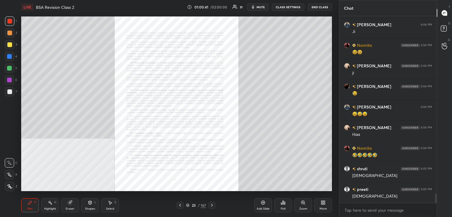
click at [302, 204] on icon at bounding box center [303, 202] width 5 height 5
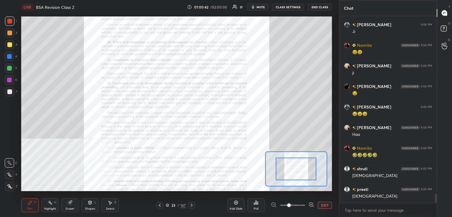
click at [302, 206] on span at bounding box center [292, 205] width 25 height 9
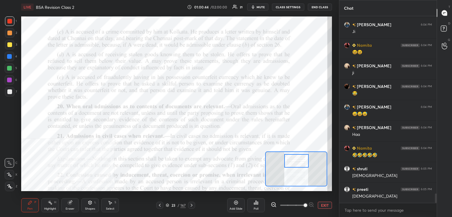
drag, startPoint x: 300, startPoint y: 173, endPoint x: 299, endPoint y: 161, distance: 12.6
click at [300, 166] on div at bounding box center [296, 161] width 24 height 14
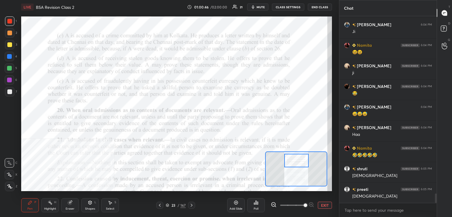
drag, startPoint x: 51, startPoint y: 205, endPoint x: 52, endPoint y: 194, distance: 10.9
click at [52, 205] on div "Highlight H" at bounding box center [50, 205] width 18 height 14
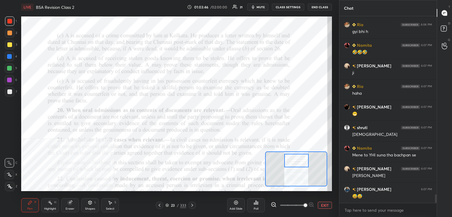
scroll to position [3972, 0]
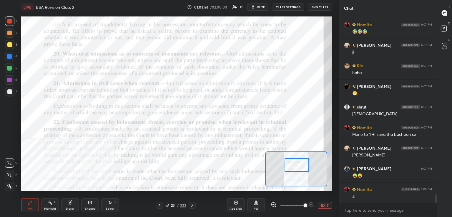
drag, startPoint x: 295, startPoint y: 163, endPoint x: 294, endPoint y: 166, distance: 3.3
click at [295, 167] on div at bounding box center [296, 165] width 24 height 14
drag, startPoint x: 34, startPoint y: 203, endPoint x: 39, endPoint y: 192, distance: 12.5
click at [34, 203] on div "Pen P" at bounding box center [30, 205] width 18 height 14
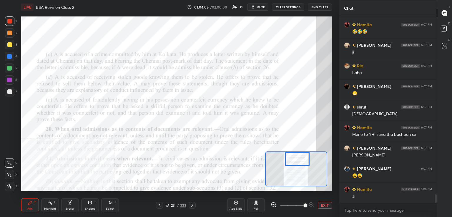
drag, startPoint x: 288, startPoint y: 166, endPoint x: 288, endPoint y: 156, distance: 10.0
click at [289, 158] on div at bounding box center [297, 159] width 24 height 14
click at [7, 22] on div at bounding box center [9, 21] width 5 height 5
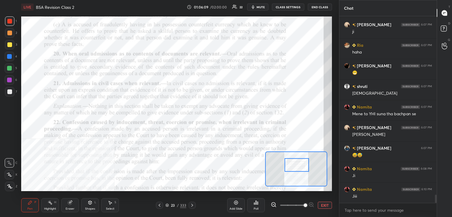
drag, startPoint x: 297, startPoint y: 161, endPoint x: 296, endPoint y: 167, distance: 5.9
click at [296, 167] on div at bounding box center [296, 165] width 24 height 14
drag, startPoint x: 12, startPoint y: 21, endPoint x: 16, endPoint y: 31, distance: 10.4
click at [12, 21] on div at bounding box center [9, 20] width 9 height 9
drag, startPoint x: 52, startPoint y: 206, endPoint x: 54, endPoint y: 194, distance: 11.9
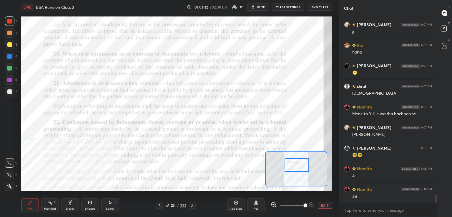
click at [52, 206] on div "Highlight H" at bounding box center [50, 205] width 18 height 14
click at [34, 206] on div "Pen P" at bounding box center [30, 205] width 18 height 14
click at [11, 26] on div "1" at bounding box center [11, 22] width 12 height 12
drag, startPoint x: 11, startPoint y: 32, endPoint x: 14, endPoint y: 34, distance: 4.1
click at [11, 33] on div at bounding box center [9, 33] width 5 height 5
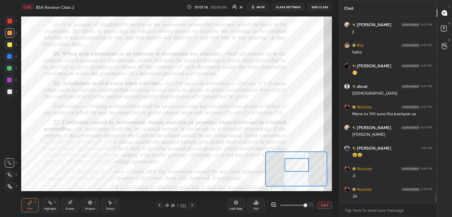
drag, startPoint x: 12, startPoint y: 57, endPoint x: 18, endPoint y: 57, distance: 5.9
click at [13, 57] on div at bounding box center [9, 56] width 9 height 9
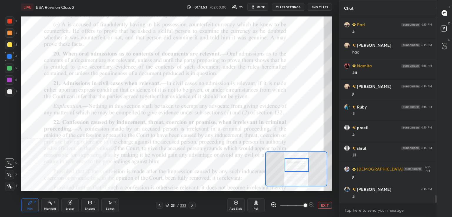
scroll to position [4466, 0]
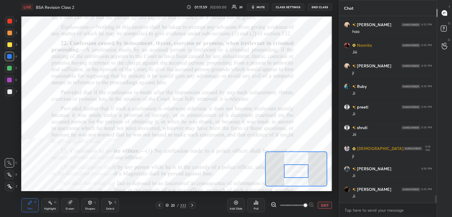
click at [297, 175] on div at bounding box center [296, 171] width 24 height 14
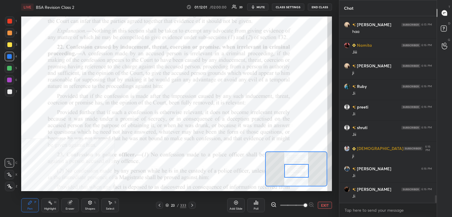
scroll to position [2, 2]
click at [11, 23] on div at bounding box center [9, 21] width 5 height 5
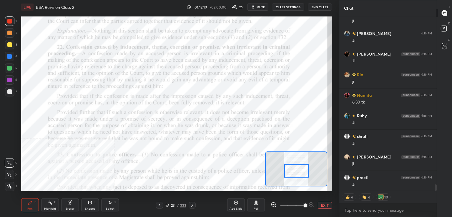
scroll to position [4622, 0]
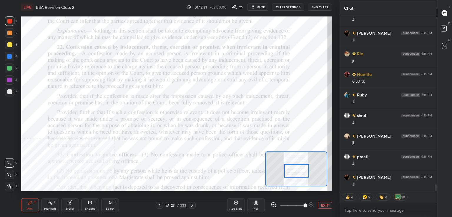
drag, startPoint x: 12, startPoint y: 56, endPoint x: 18, endPoint y: 58, distance: 6.2
click at [12, 56] on div at bounding box center [9, 56] width 9 height 9
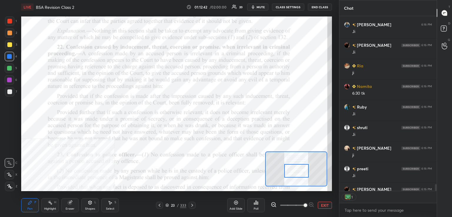
scroll to position [2, 2]
click at [19, 59] on div "Setting up your live class Poll for secs No correct answer Start poll" at bounding box center [176, 103] width 315 height 179
drag, startPoint x: 8, startPoint y: 24, endPoint x: 7, endPoint y: 28, distance: 4.2
click at [7, 25] on div at bounding box center [9, 20] width 9 height 9
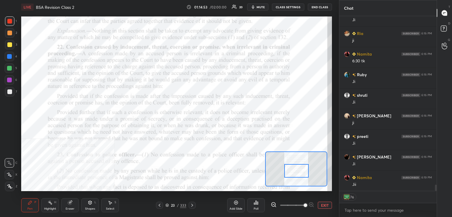
scroll to position [4664, 0]
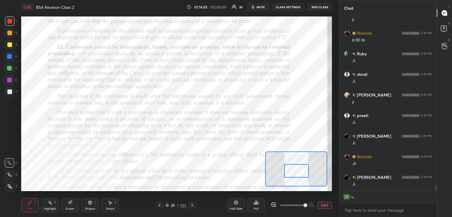
click at [11, 80] on div at bounding box center [9, 80] width 5 height 5
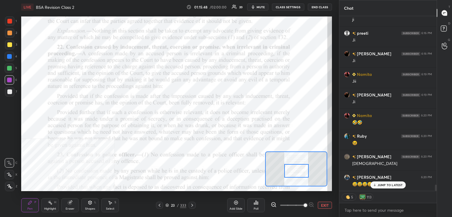
scroll to position [4766, 0]
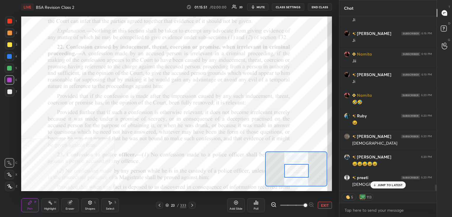
click at [289, 6] on button "CLASS SETTINGS" at bounding box center [288, 7] width 32 height 7
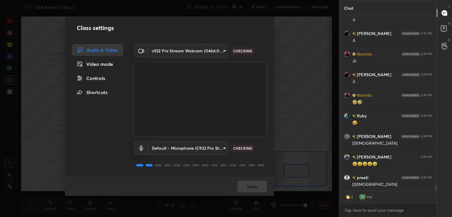
scroll to position [4787, 0]
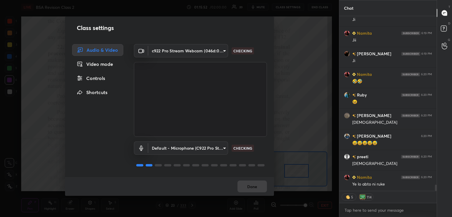
click at [102, 77] on div "Controls" at bounding box center [97, 78] width 51 height 12
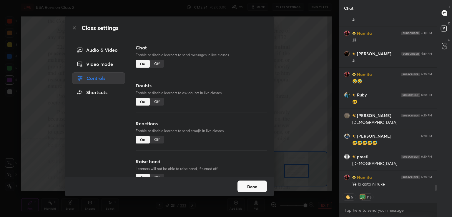
click at [159, 140] on div "Off" at bounding box center [157, 140] width 14 height 8
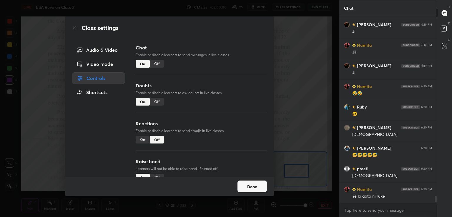
drag, startPoint x: 261, startPoint y: 186, endPoint x: 258, endPoint y: 186, distance: 3.4
click at [260, 186] on button "Done" at bounding box center [251, 187] width 29 height 12
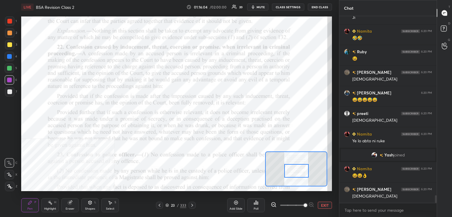
scroll to position [4388, 0]
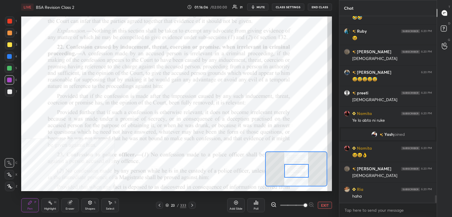
click at [71, 206] on div "Eraser" at bounding box center [70, 205] width 18 height 14
click at [50, 205] on div "Highlight H" at bounding box center [50, 205] width 18 height 14
drag, startPoint x: 69, startPoint y: 204, endPoint x: 54, endPoint y: 193, distance: 18.3
click at [68, 203] on icon at bounding box center [70, 203] width 4 height 4
drag, startPoint x: 9, startPoint y: 186, endPoint x: 21, endPoint y: 198, distance: 16.4
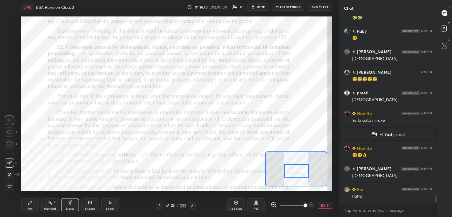
click at [10, 186] on span "Erase all" at bounding box center [9, 186] width 9 height 4
click at [9, 19] on div at bounding box center [9, 21] width 5 height 5
click at [34, 204] on div "Pen P" at bounding box center [30, 205] width 18 height 14
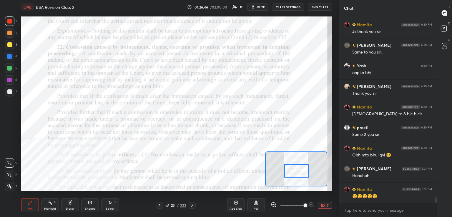
scroll to position [6104, 0]
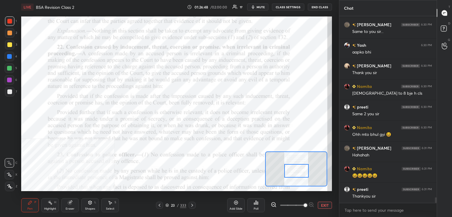
click at [258, 7] on span "mute" at bounding box center [260, 7] width 8 height 4
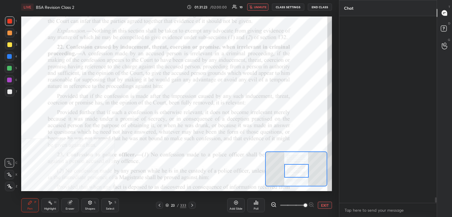
scroll to position [6317, 0]
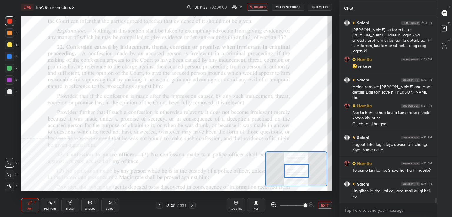
click at [261, 7] on span "unmute" at bounding box center [260, 7] width 13 height 4
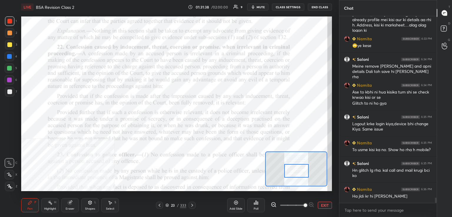
click at [435, 197] on div "Chat adv [PERSON_NAME] 6:32 PM Sir, TG par msg kiya hai pls response kar do. Jb…" at bounding box center [395, 108] width 113 height 217
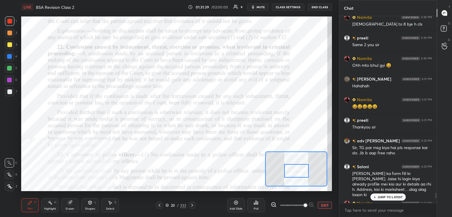
drag, startPoint x: 435, startPoint y: 200, endPoint x: 435, endPoint y: 196, distance: 4.1
click at [435, 195] on div at bounding box center [436, 195] width 2 height 5
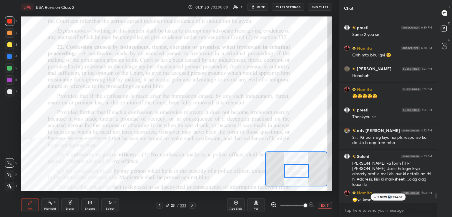
click at [389, 196] on p "1 NEW MESSAGE" at bounding box center [389, 197] width 25 height 4
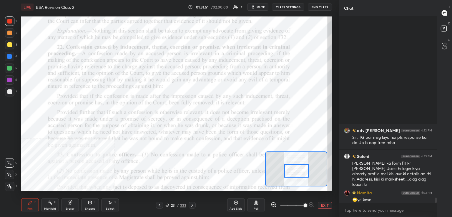
scroll to position [6344, 0]
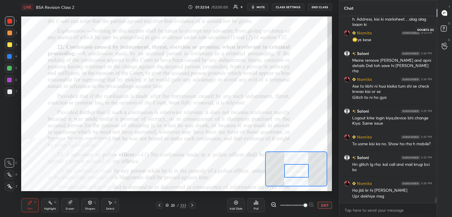
drag, startPoint x: 443, startPoint y: 26, endPoint x: 446, endPoint y: 16, distance: 9.8
click at [444, 25] on icon at bounding box center [444, 29] width 11 height 11
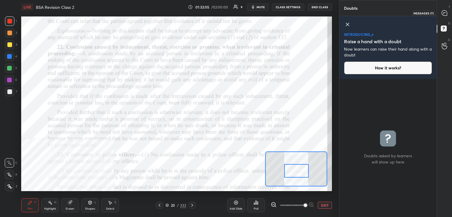
drag, startPoint x: 447, startPoint y: 8, endPoint x: 429, endPoint y: 14, distance: 18.1
click at [446, 8] on div at bounding box center [444, 13] width 12 height 11
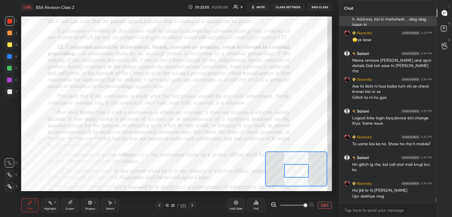
scroll to position [185, 96]
click at [323, 8] on button "End Class" at bounding box center [320, 7] width 24 height 7
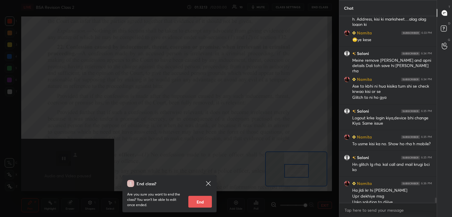
scroll to position [6449, 0]
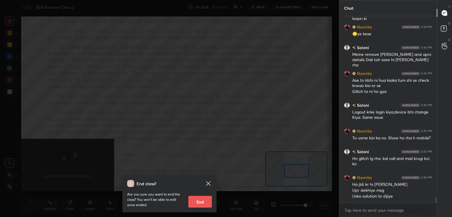
click at [206, 184] on icon at bounding box center [208, 183] width 7 height 7
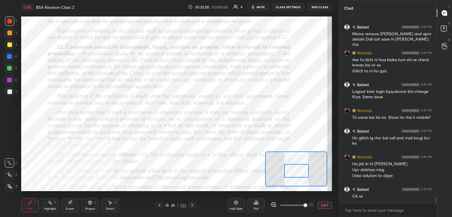
scroll to position [6491, 0]
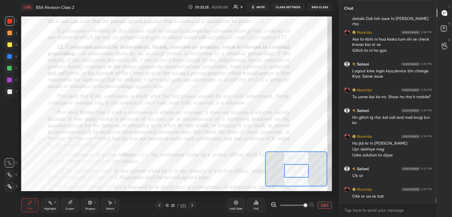
click at [325, 7] on button "End Class" at bounding box center [320, 7] width 24 height 7
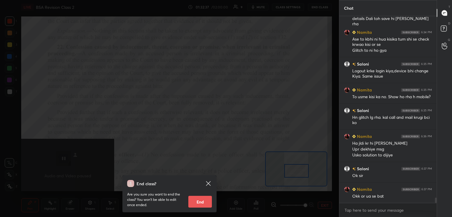
click at [209, 183] on icon at bounding box center [208, 183] width 7 height 7
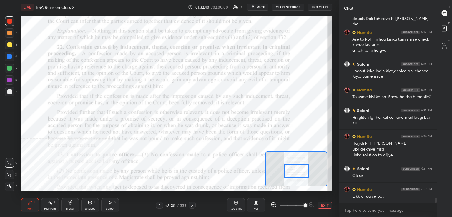
click at [322, 7] on button "End Class" at bounding box center [320, 7] width 24 height 7
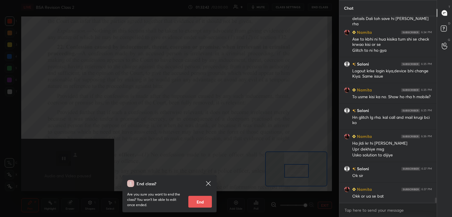
click at [205, 197] on button "End" at bounding box center [200, 202] width 24 height 12
type textarea "x"
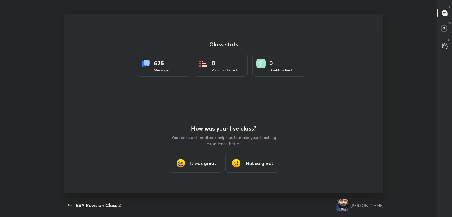
scroll to position [29227, 28962]
drag, startPoint x: 218, startPoint y: 99, endPoint x: 214, endPoint y: 114, distance: 14.8
